Goal: Task Accomplishment & Management: Manage account settings

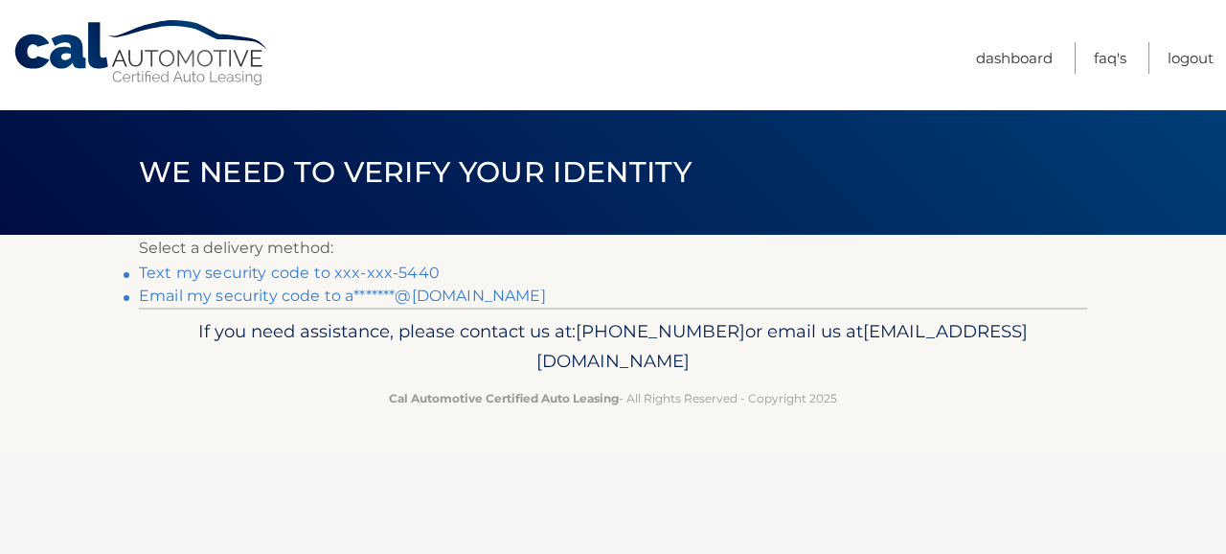
click at [393, 273] on link "Text my security code to xxx-xxx-5440" at bounding box center [289, 272] width 301 height 18
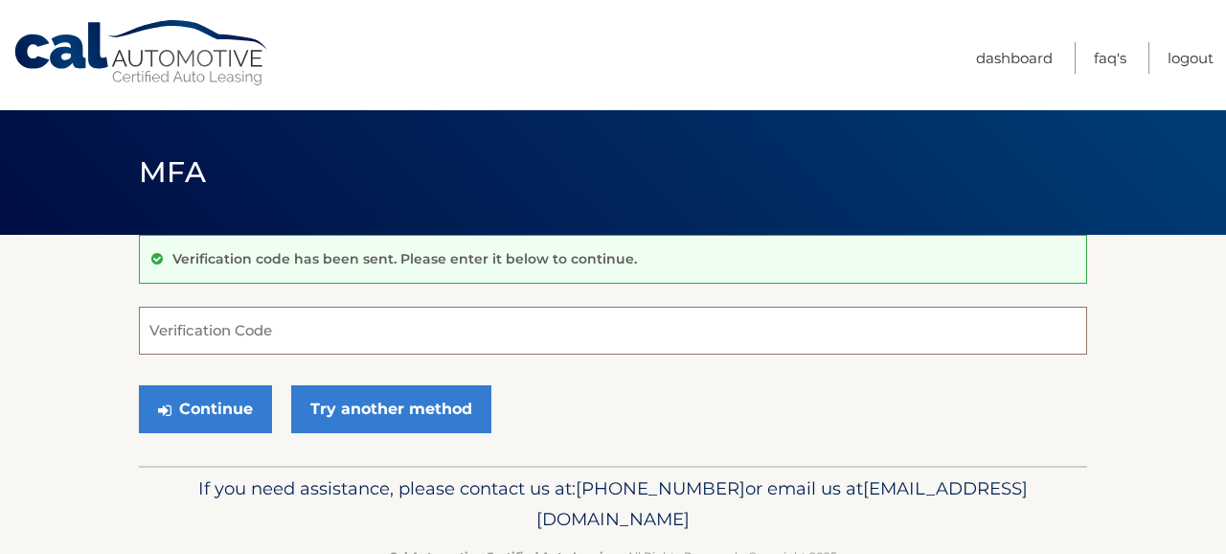
click at [332, 322] on input "Verification Code" at bounding box center [613, 331] width 949 height 48
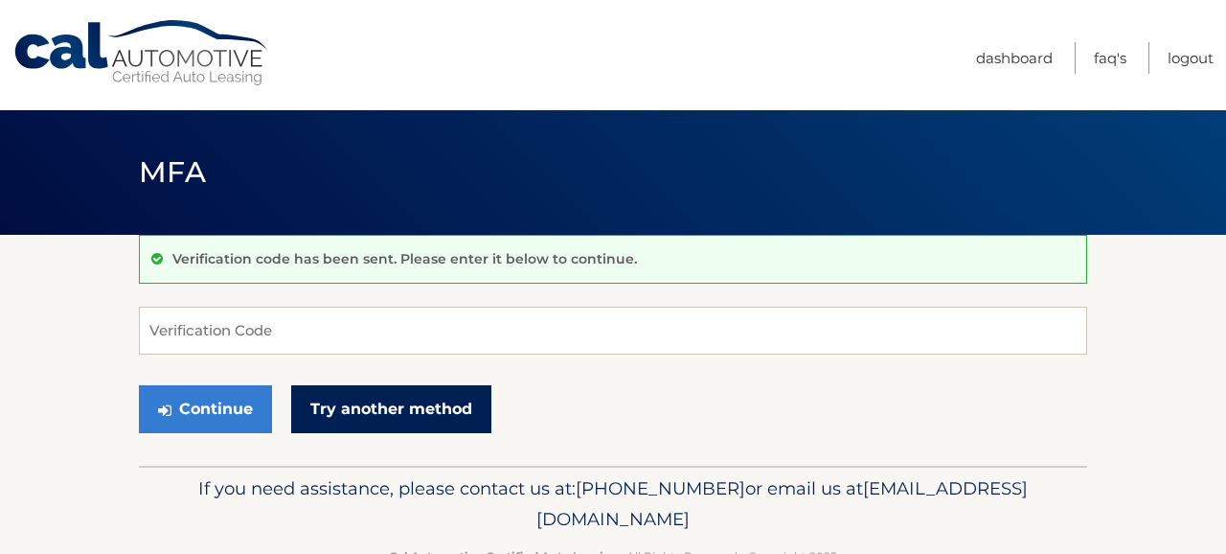
click at [353, 409] on link "Try another method" at bounding box center [391, 409] width 200 height 48
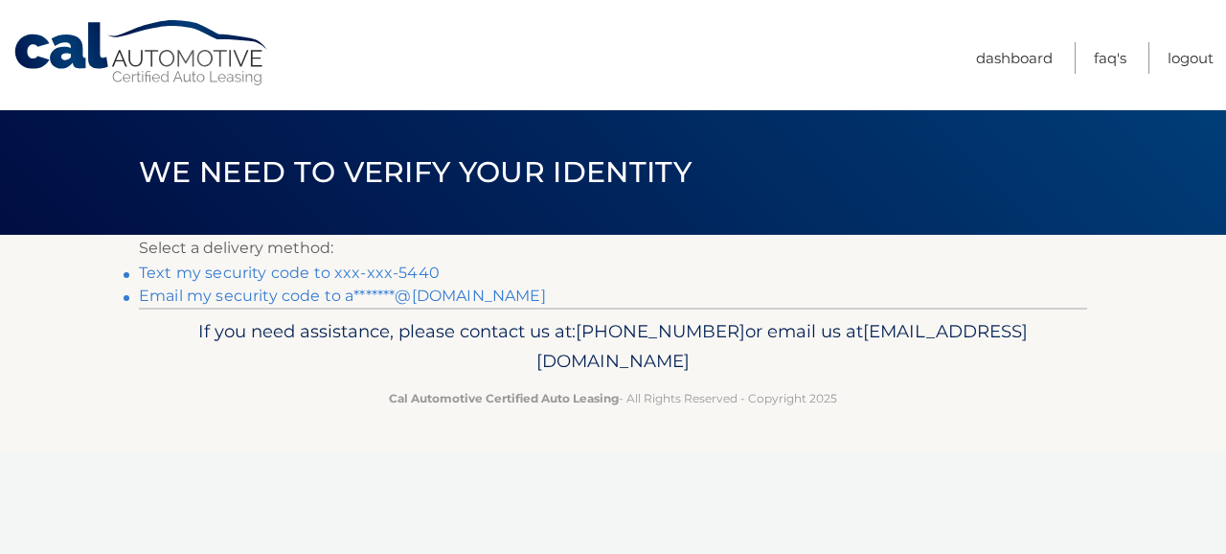
click at [317, 270] on link "Text my security code to xxx-xxx-5440" at bounding box center [289, 272] width 301 height 18
